Goal: Task Accomplishment & Management: Use online tool/utility

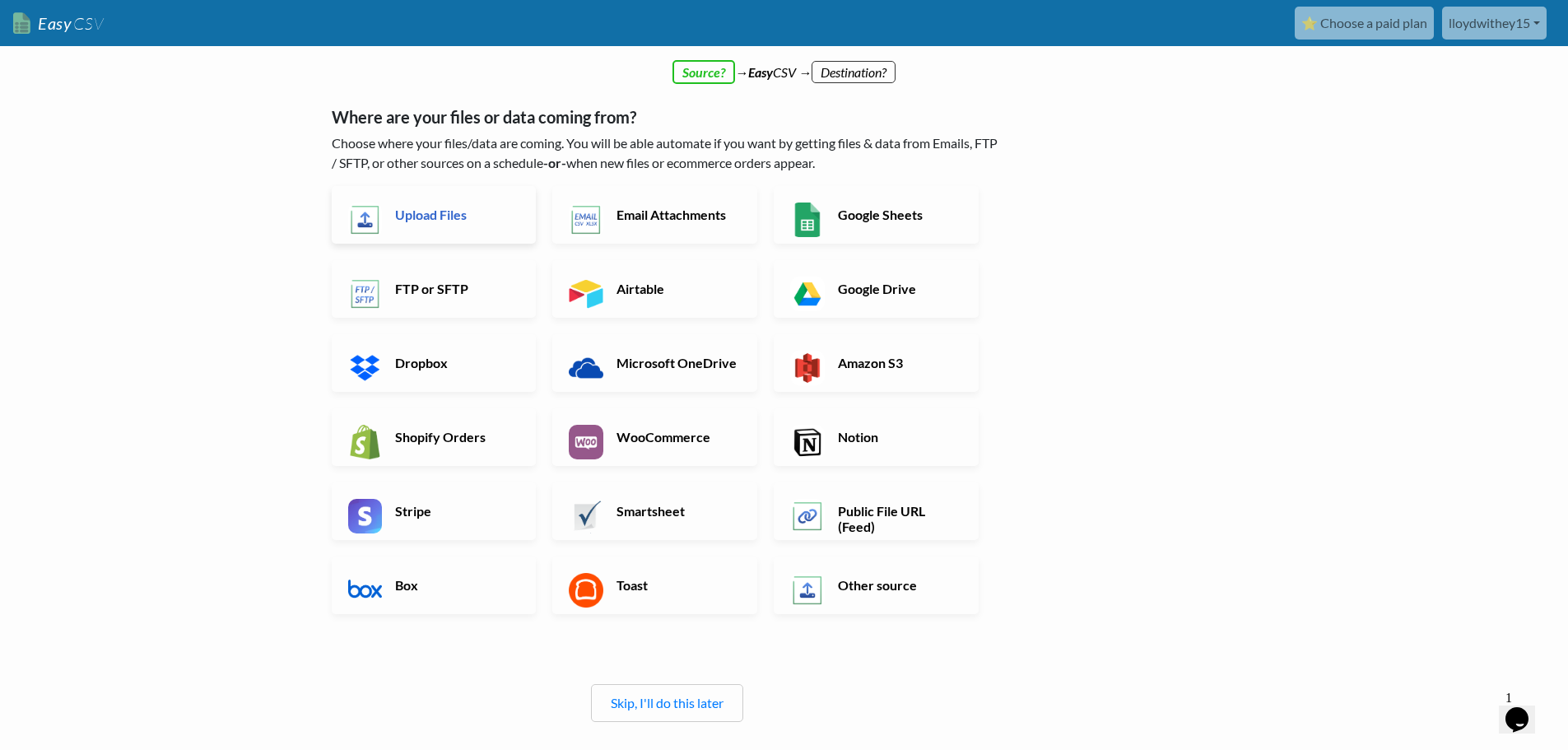
click at [450, 230] on link "Upload Files" at bounding box center [434, 215] width 205 height 58
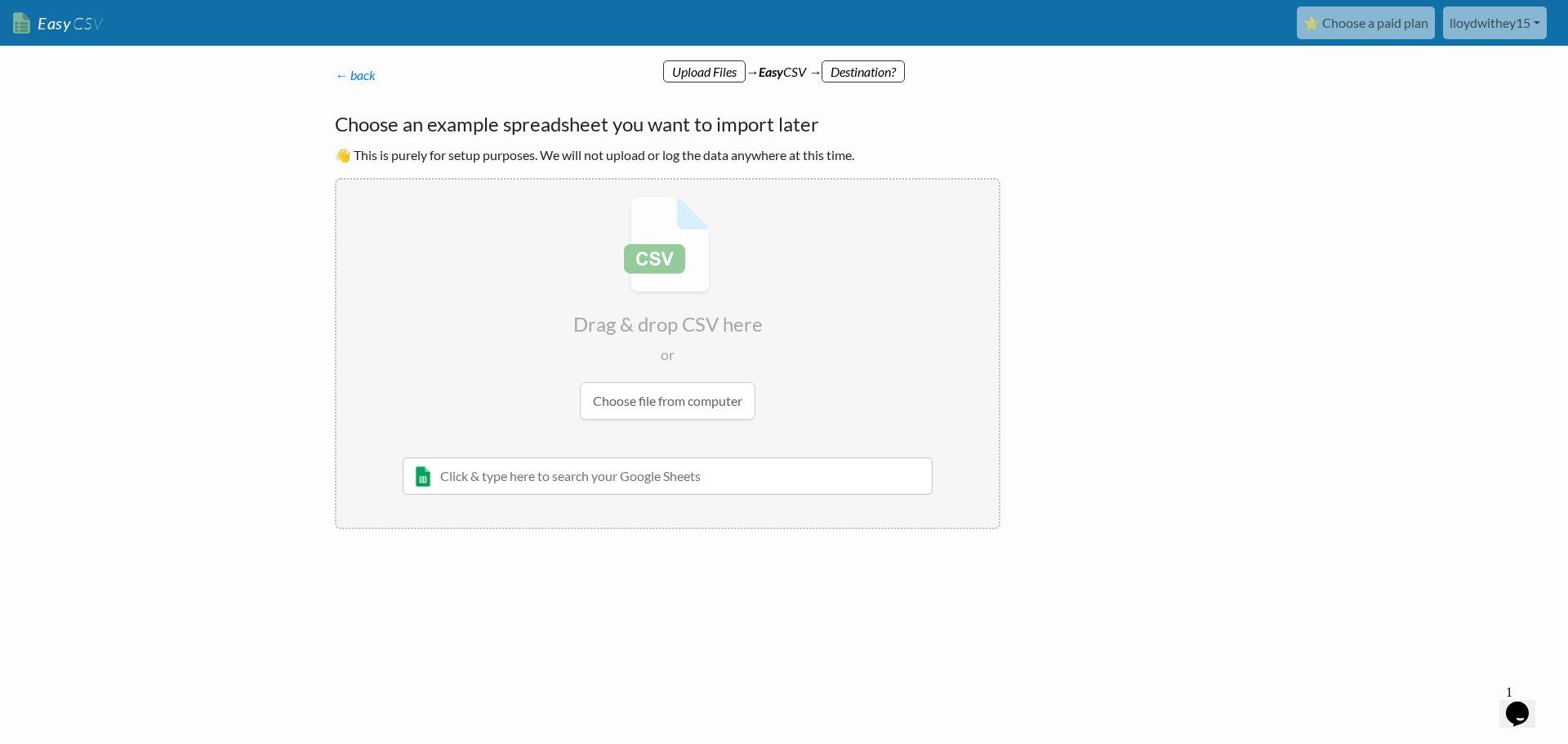
click at [636, 408] on input "file" at bounding box center [667, 309] width 662 height 257
type input "C:\fakepath\motion_setup_tasks.csv"
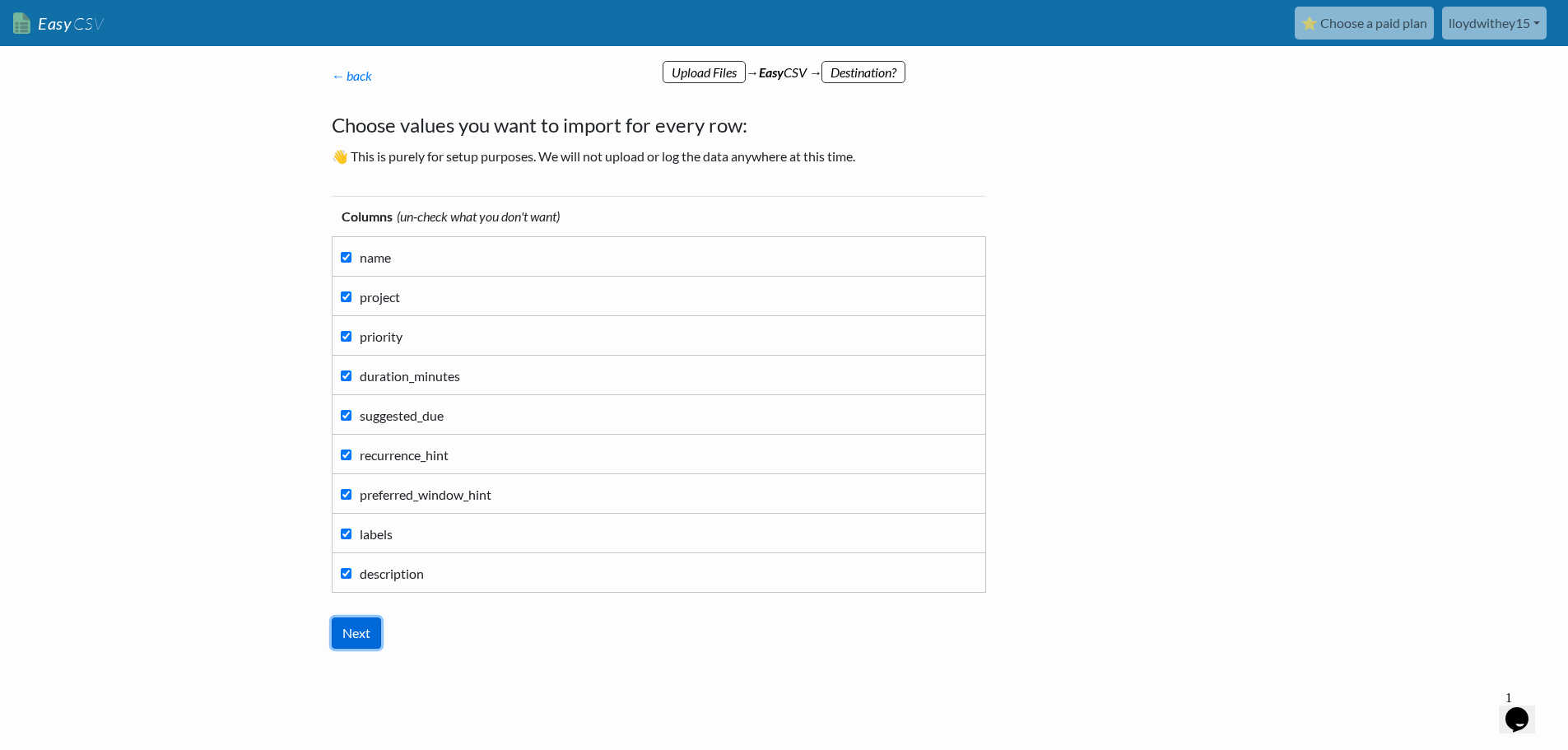
click at [367, 634] on input "Next" at bounding box center [356, 634] width 49 height 31
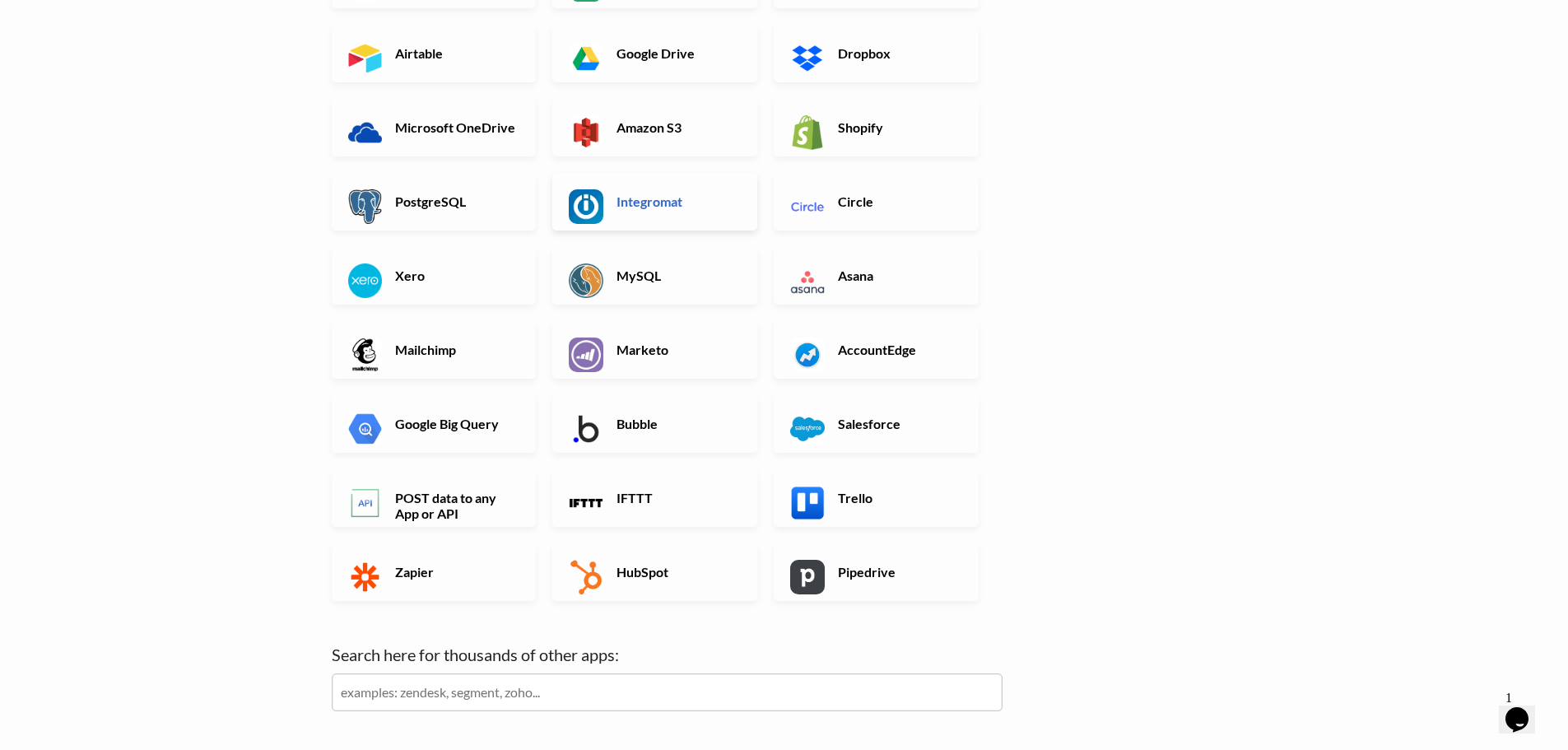
scroll to position [329, 0]
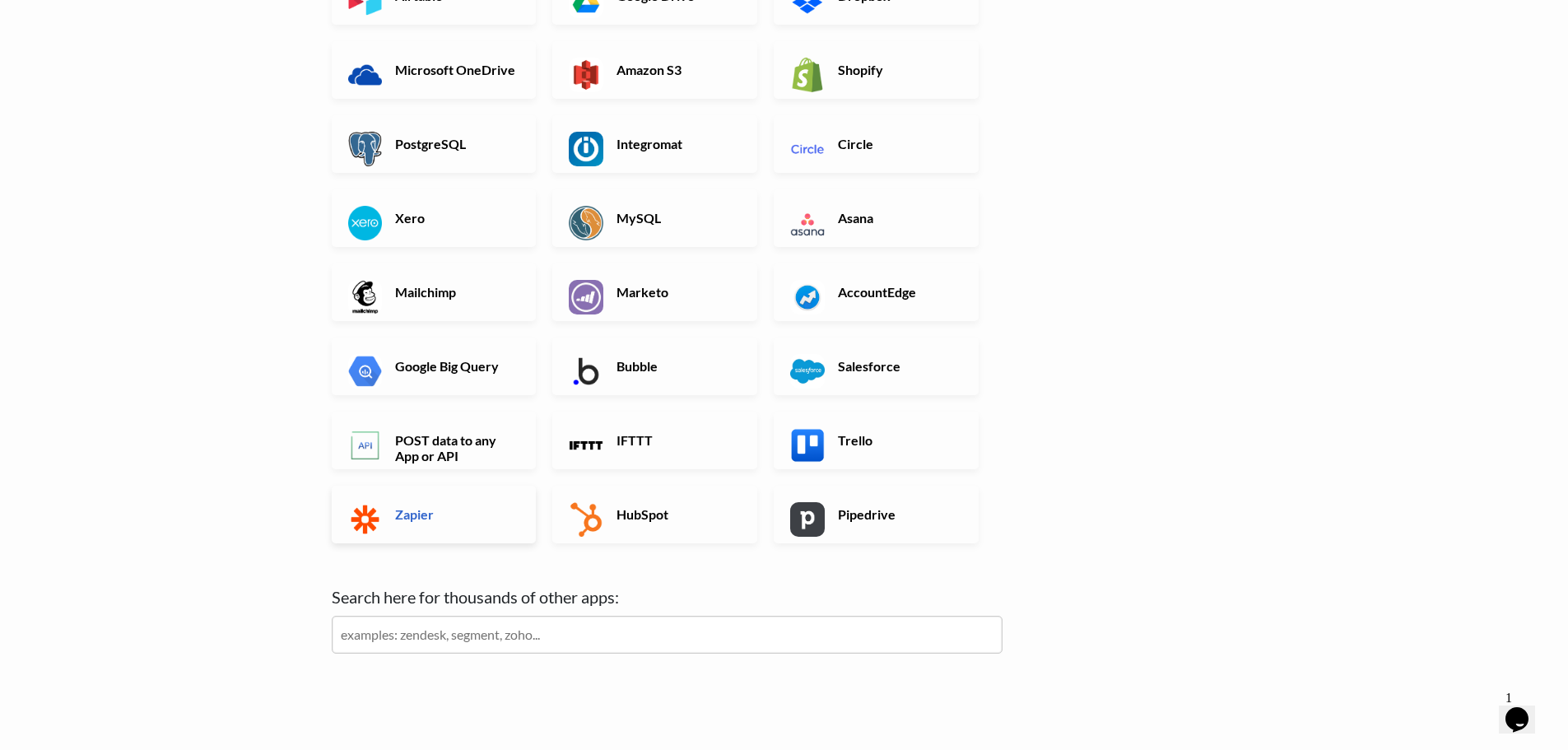
click at [459, 506] on link "Zapier" at bounding box center [434, 515] width 205 height 58
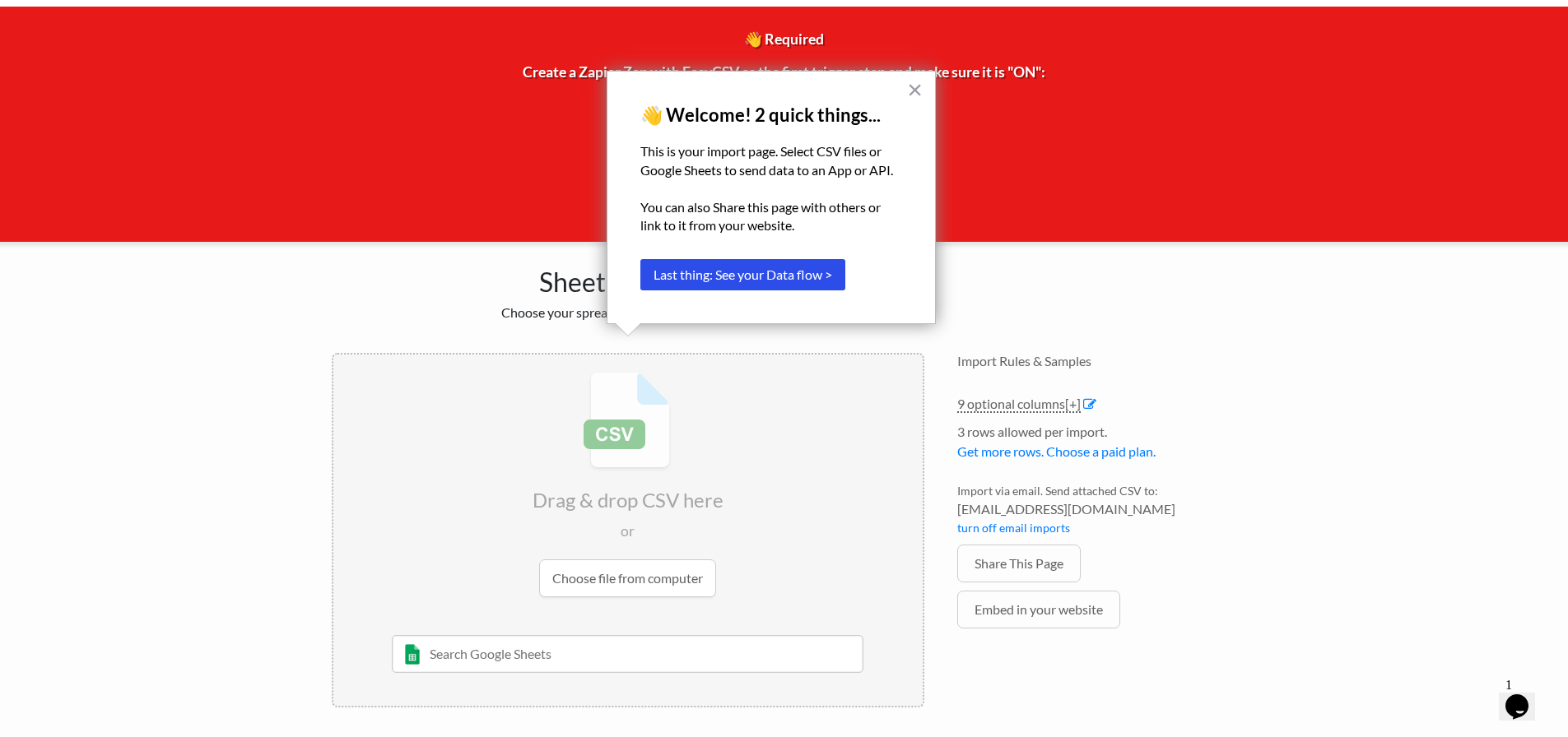
click at [621, 582] on input "file" at bounding box center [628, 484] width 590 height 259
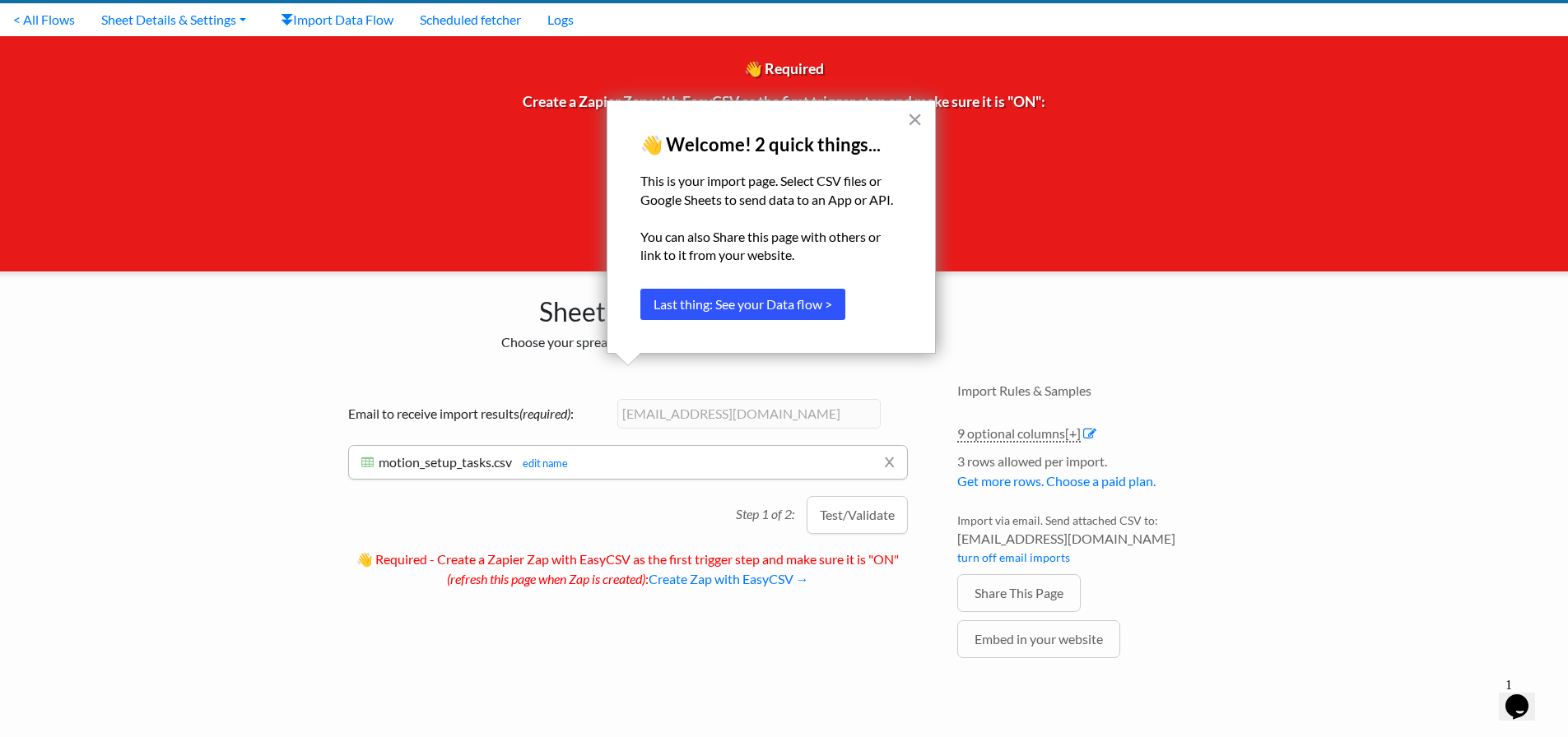
click at [824, 296] on button "Last thing: See your Data flow >" at bounding box center [742, 304] width 205 height 31
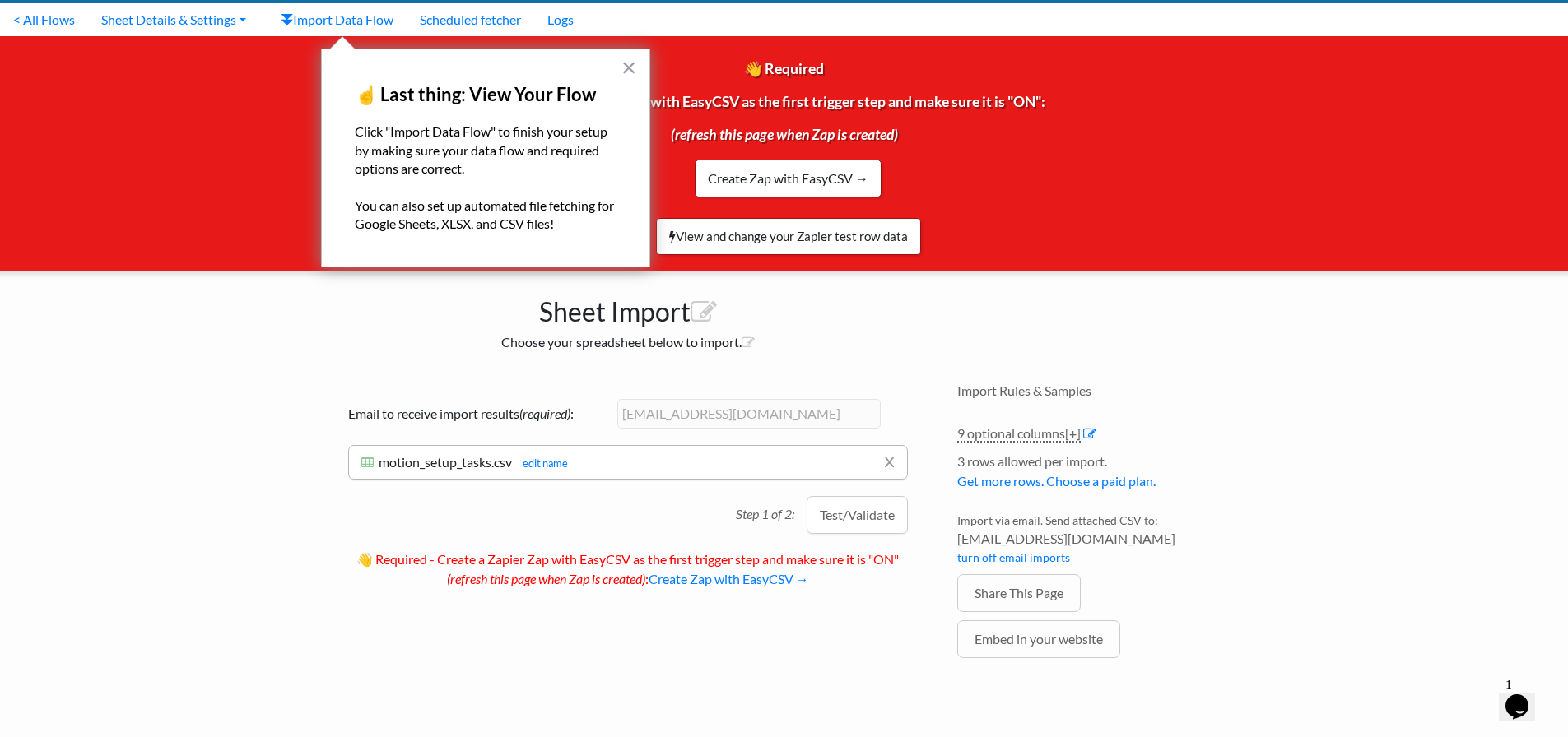
click at [508, 330] on div "Sheet Import Choose your spreadsheet below to import." at bounding box center [628, 319] width 625 height 96
click at [622, 68] on button "×" at bounding box center [629, 68] width 16 height 26
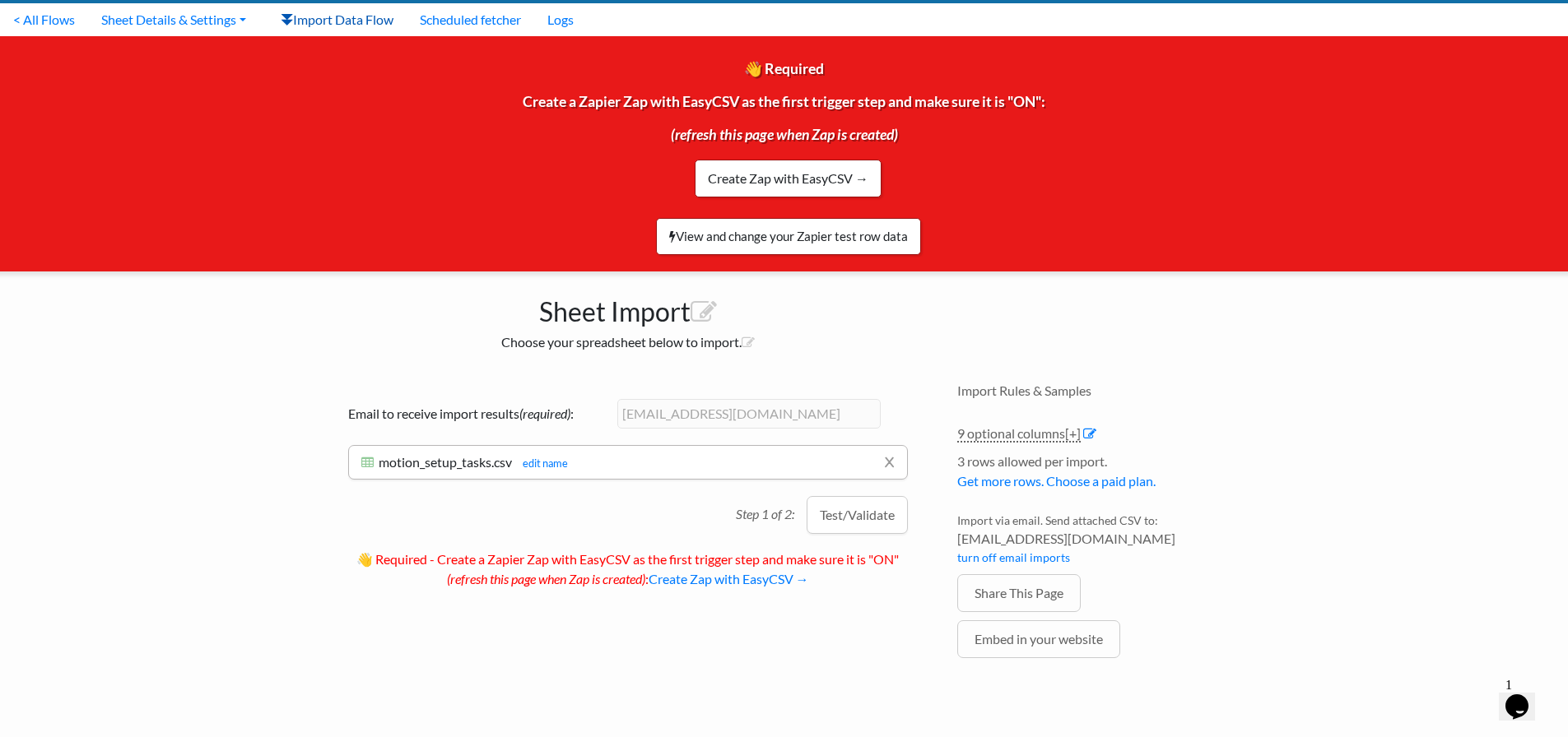
click at [384, 16] on link "Import Data Flow" at bounding box center [337, 20] width 139 height 33
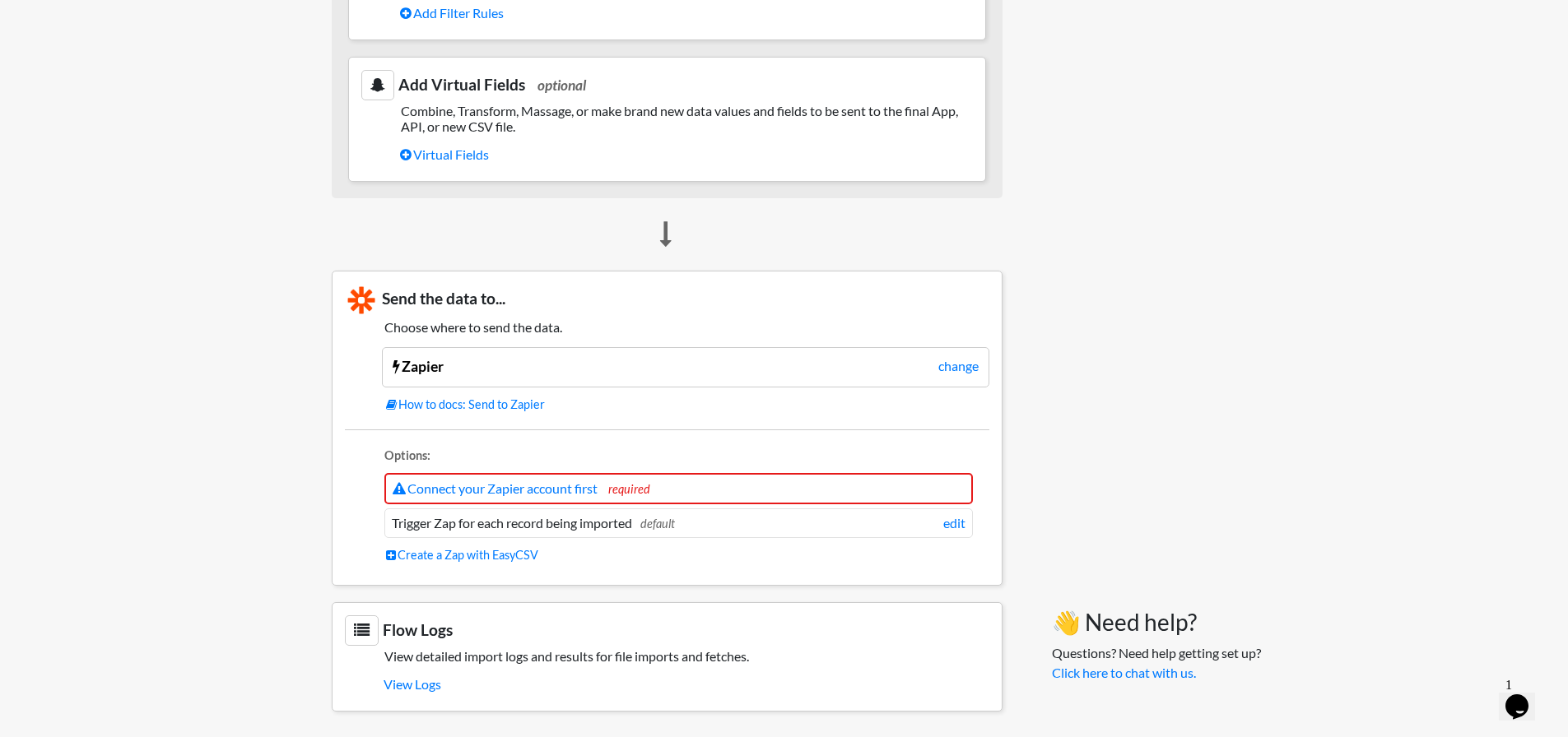
scroll to position [1252, 0]
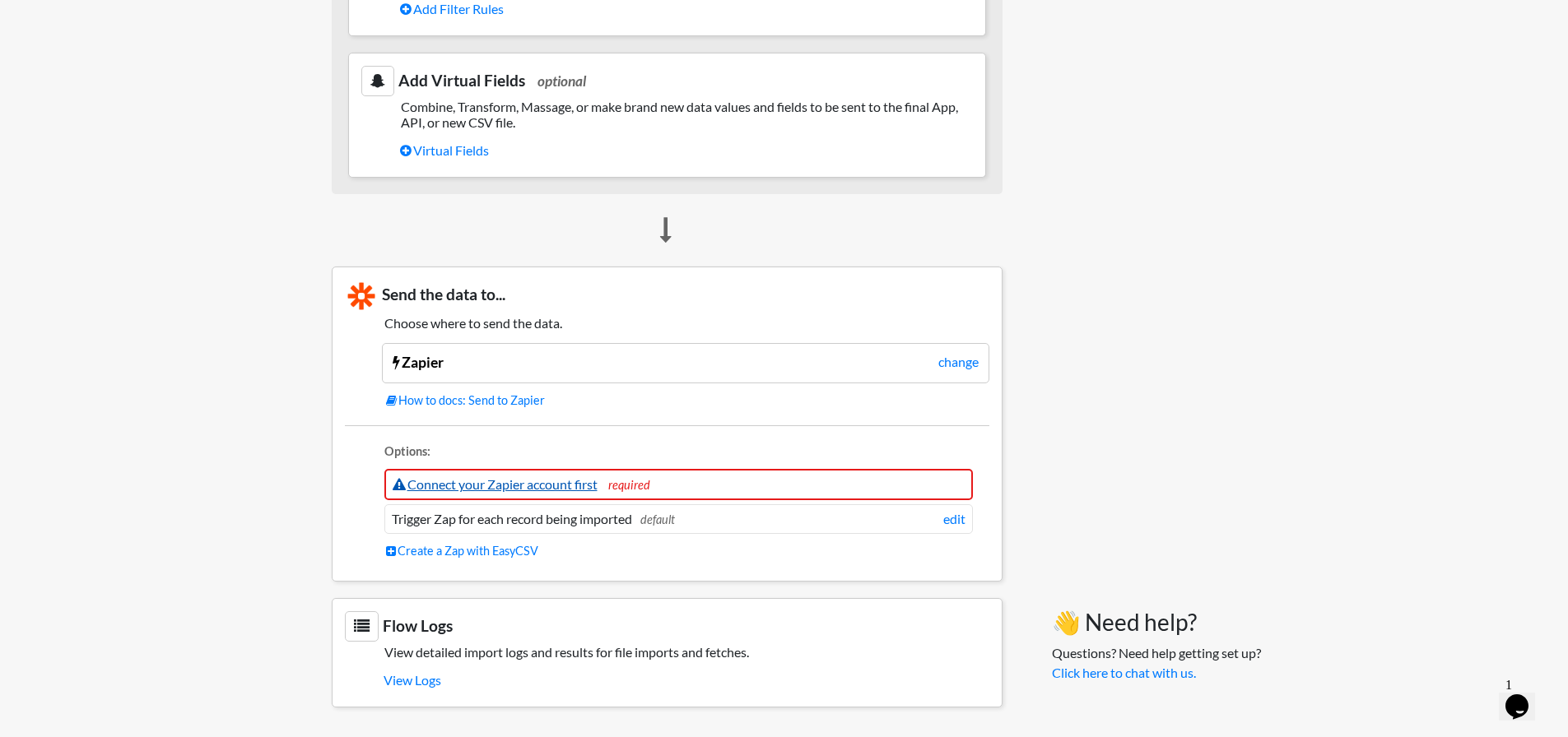
click at [480, 483] on link "Connect your Zapier account first" at bounding box center [495, 484] width 205 height 16
